Goal: Obtain resource: Download file/media

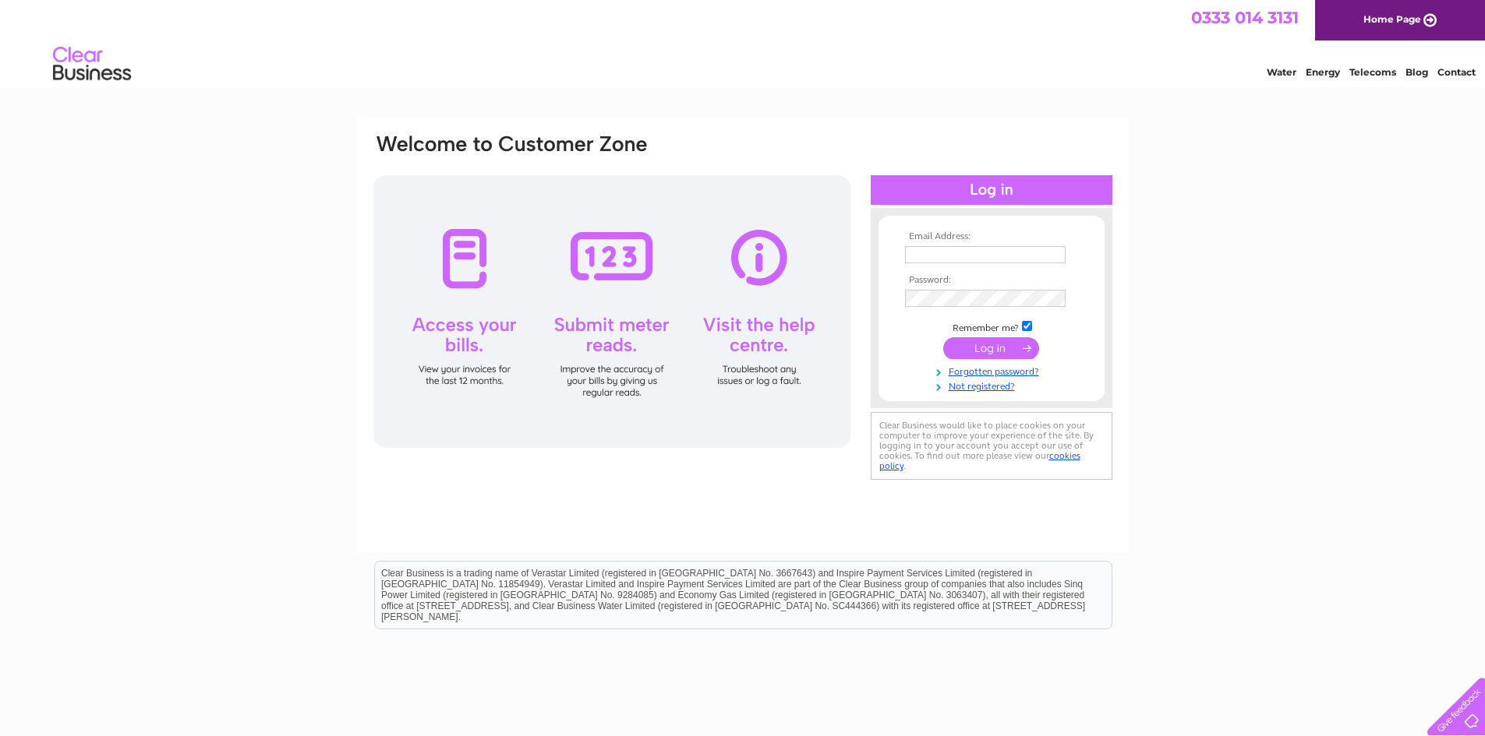
type input "[EMAIL_ADDRESS][DOMAIN_NAME]"
click at [1001, 351] on input "submit" at bounding box center [991, 348] width 96 height 22
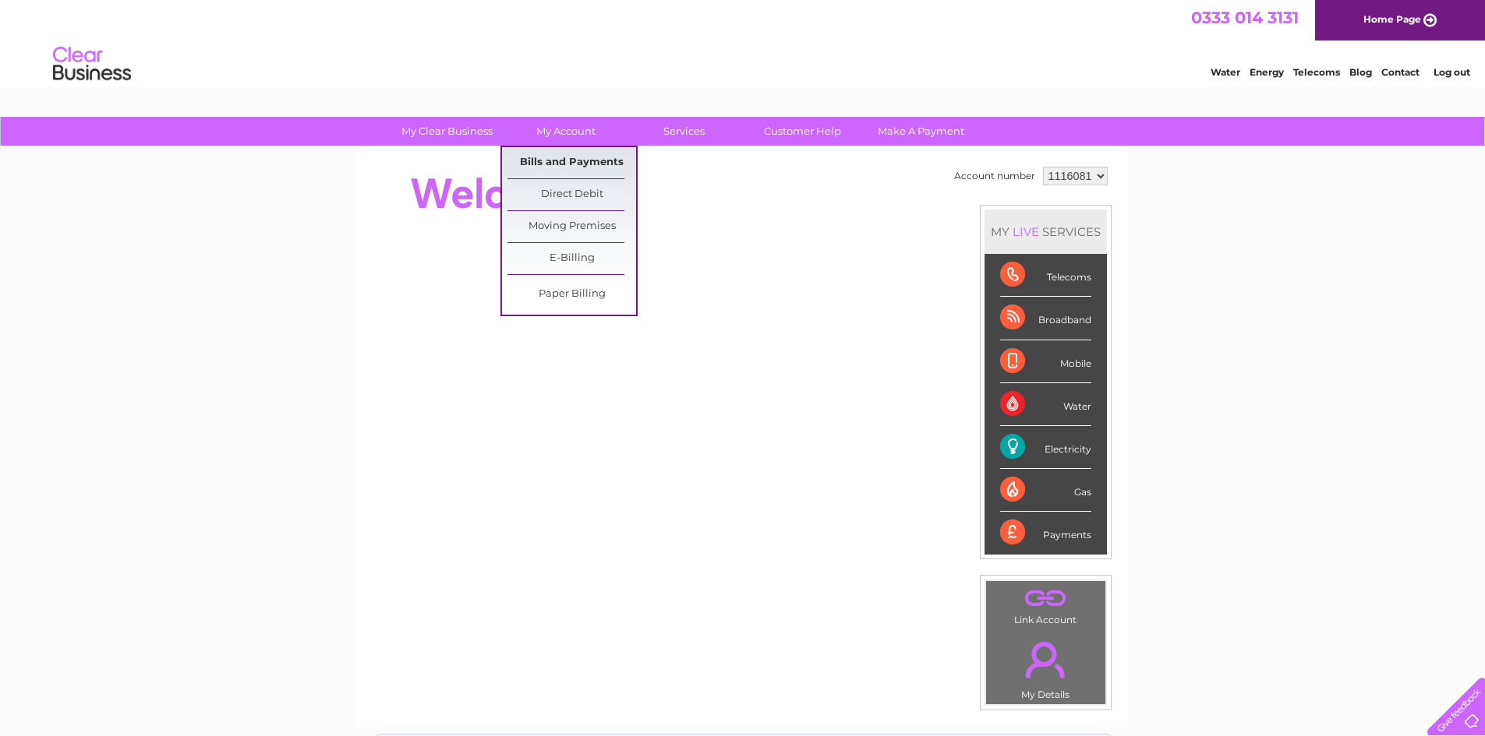
click at [566, 163] on link "Bills and Payments" at bounding box center [571, 162] width 129 height 31
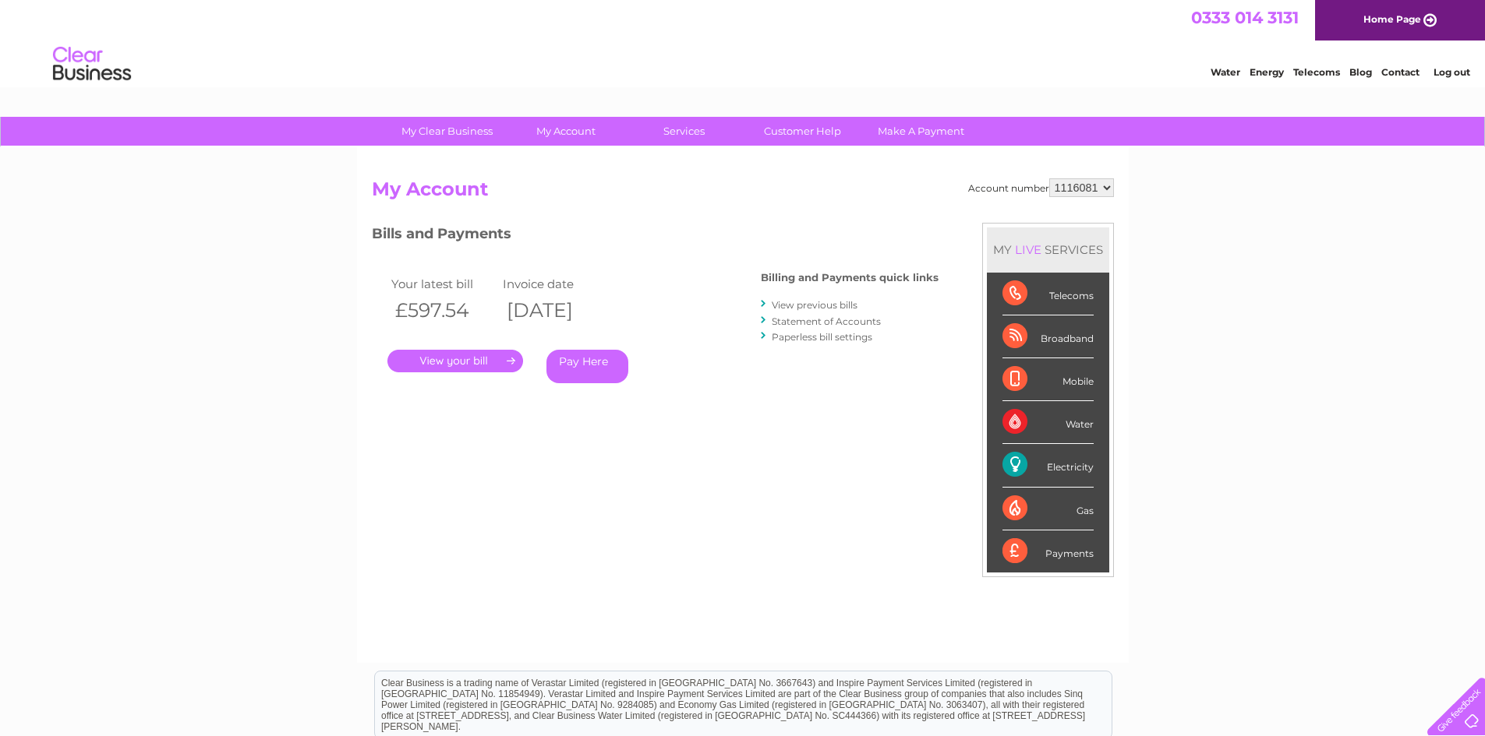
click at [711, 181] on h2 "My Account" at bounding box center [743, 193] width 742 height 30
click at [457, 364] on link "." at bounding box center [455, 361] width 136 height 23
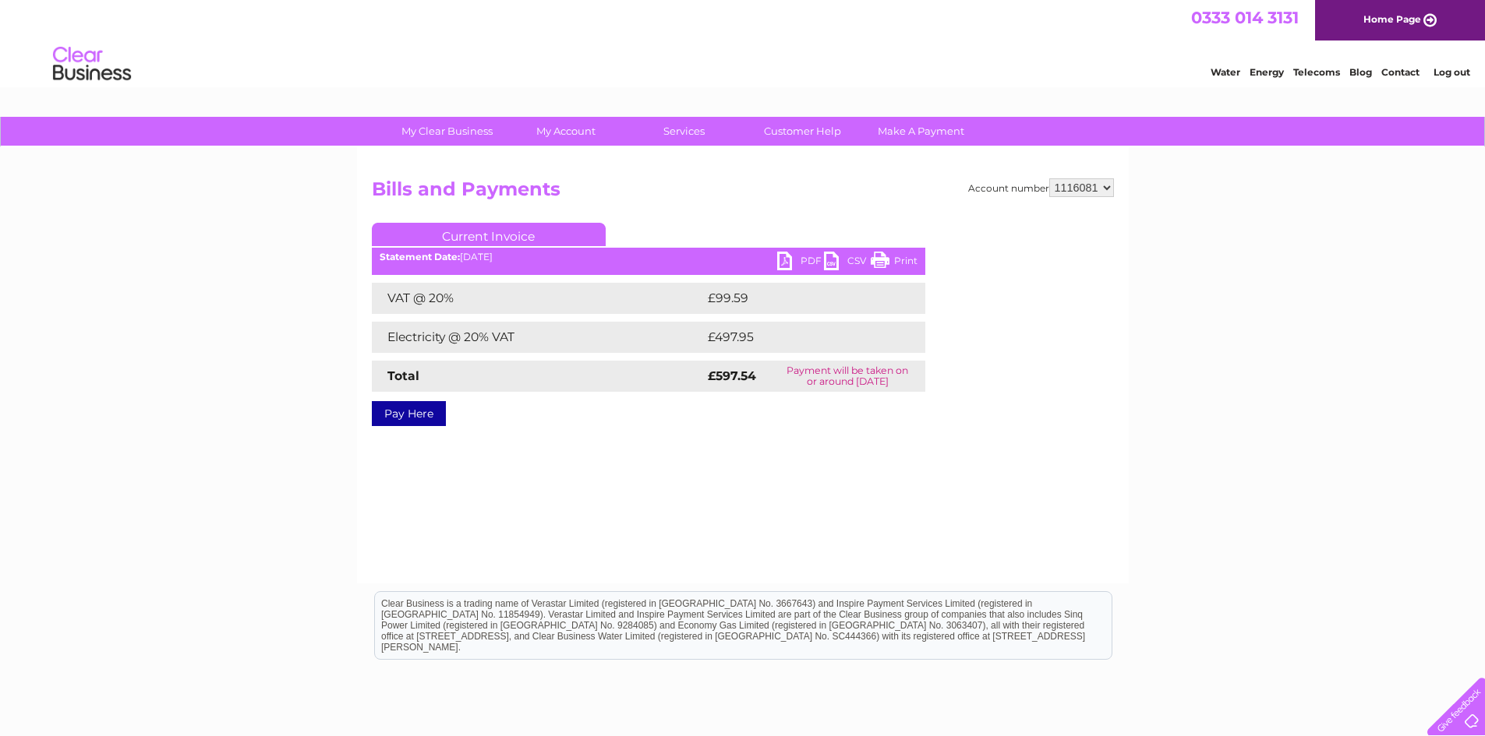
click at [801, 261] on link "PDF" at bounding box center [800, 263] width 47 height 23
